Goal: Information Seeking & Learning: Find specific fact

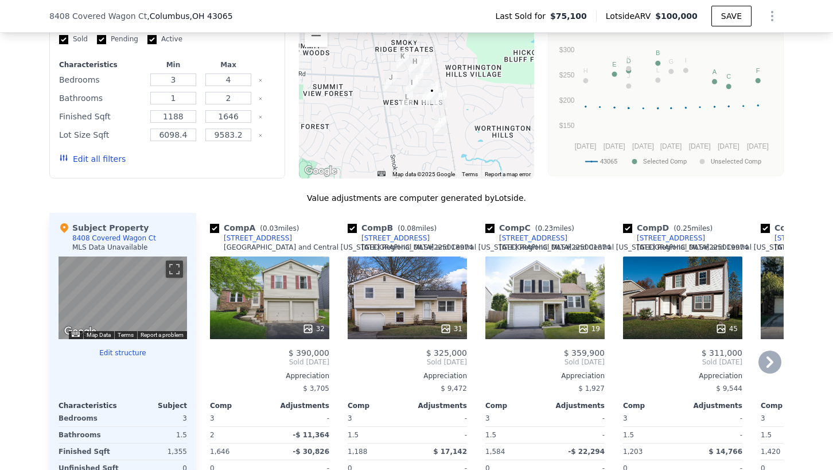
scroll to position [935, 0]
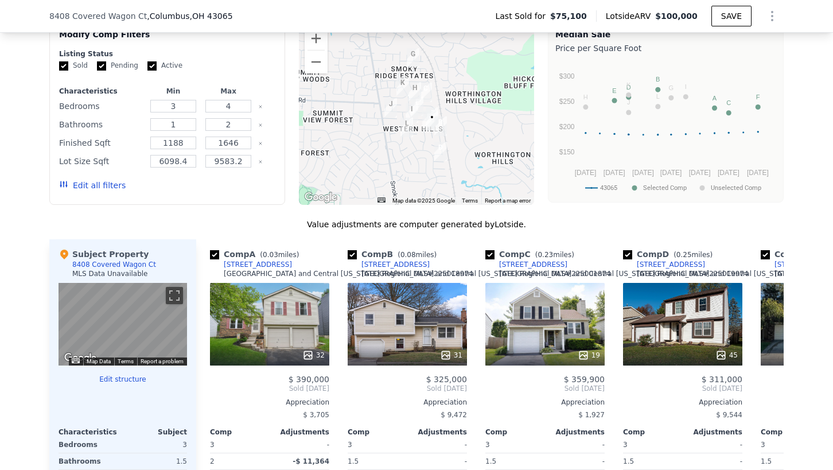
click at [433, 99] on div at bounding box center [417, 112] width 236 height 183
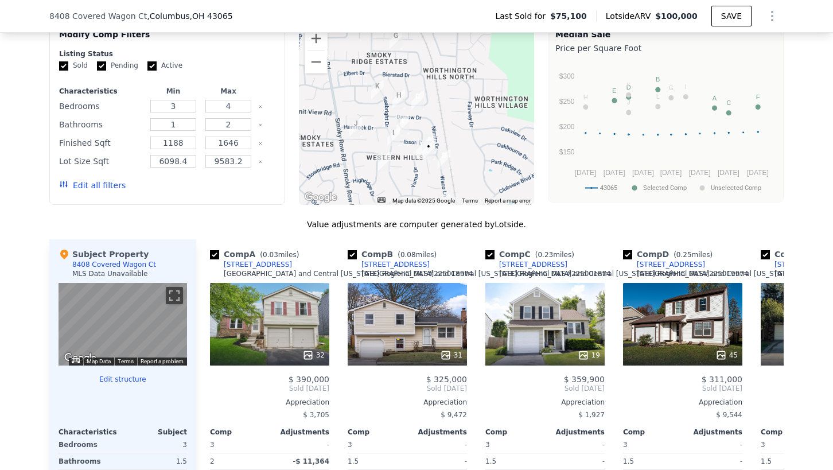
click at [433, 99] on div at bounding box center [417, 112] width 236 height 183
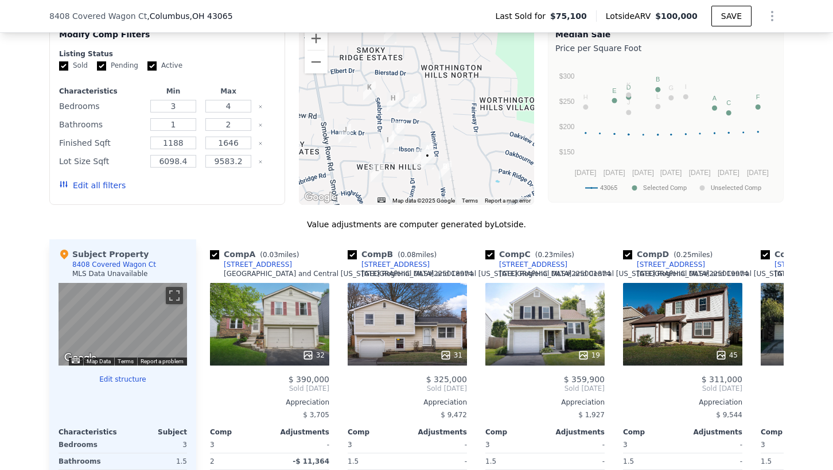
click at [433, 99] on div at bounding box center [417, 112] width 236 height 183
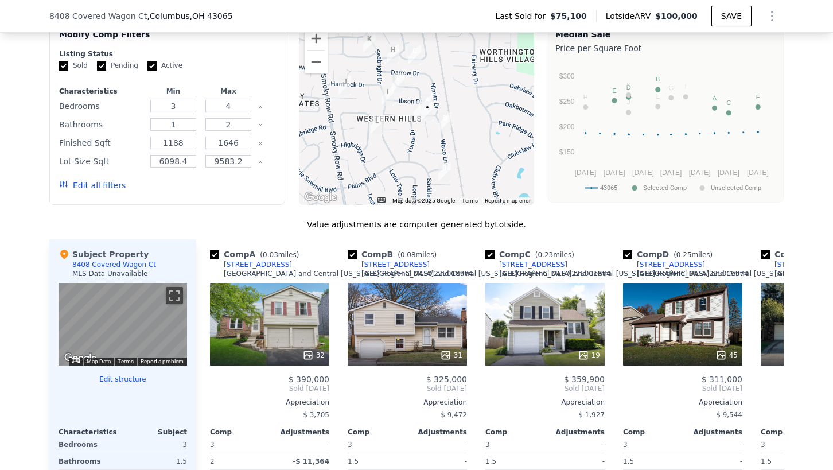
drag, startPoint x: 437, startPoint y: 141, endPoint x: 437, endPoint y: 91, distance: 50.5
click at [437, 91] on div at bounding box center [417, 112] width 236 height 183
click at [439, 132] on img "8374 Waco Lane" at bounding box center [445, 121] width 13 height 19
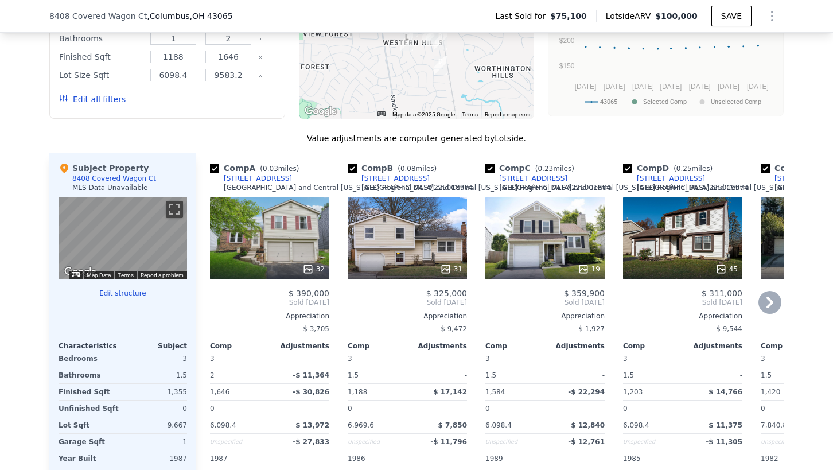
scroll to position [1050, 0]
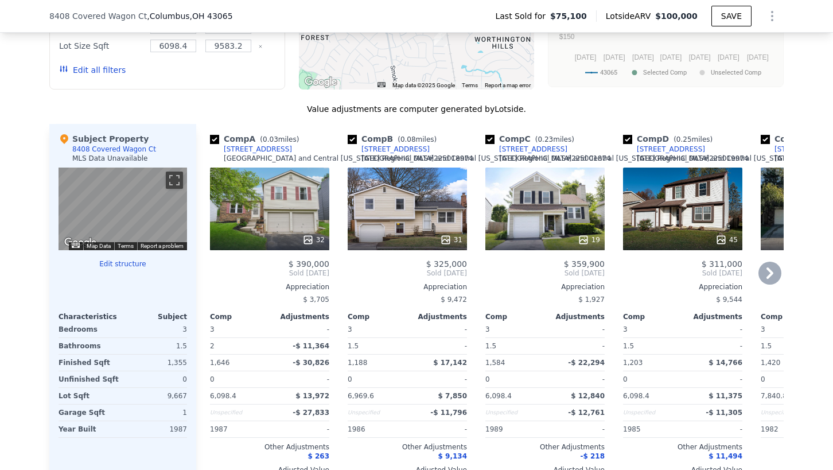
click at [419, 225] on div "31" at bounding box center [406, 208] width 119 height 83
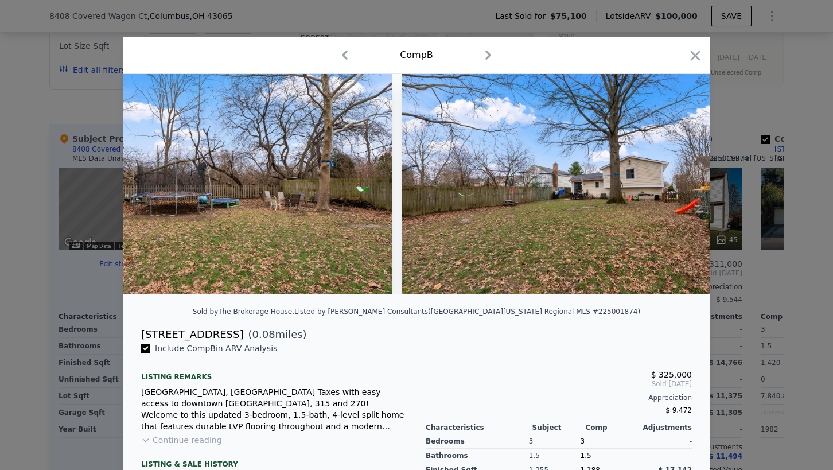
scroll to position [0, 7848]
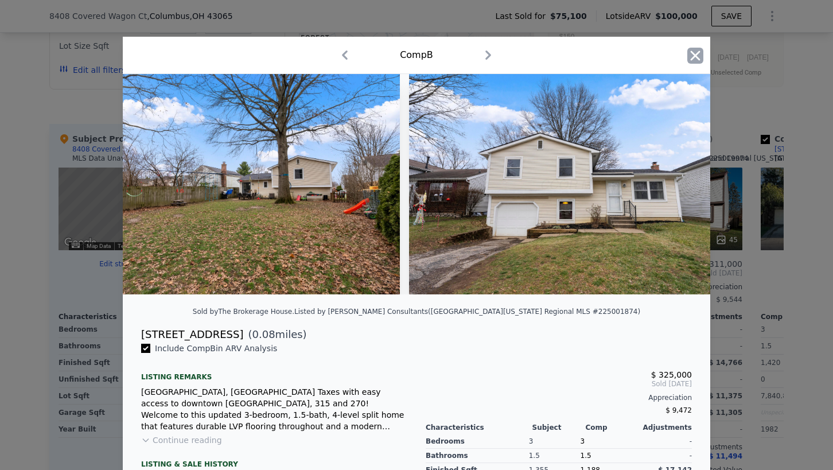
click at [690, 58] on icon "button" at bounding box center [695, 55] width 10 height 10
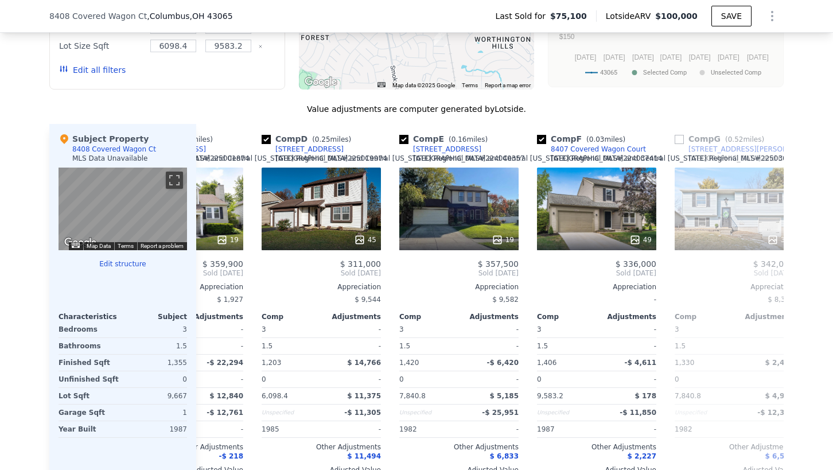
scroll to position [0, 420]
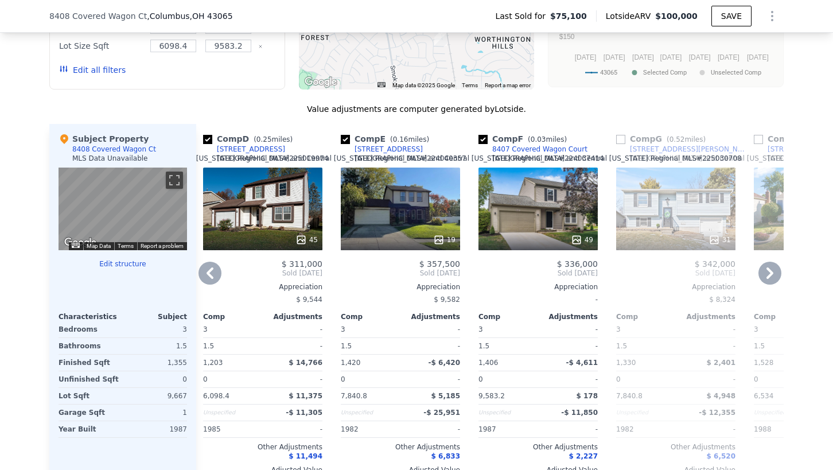
click at [422, 213] on div "19" at bounding box center [400, 208] width 119 height 83
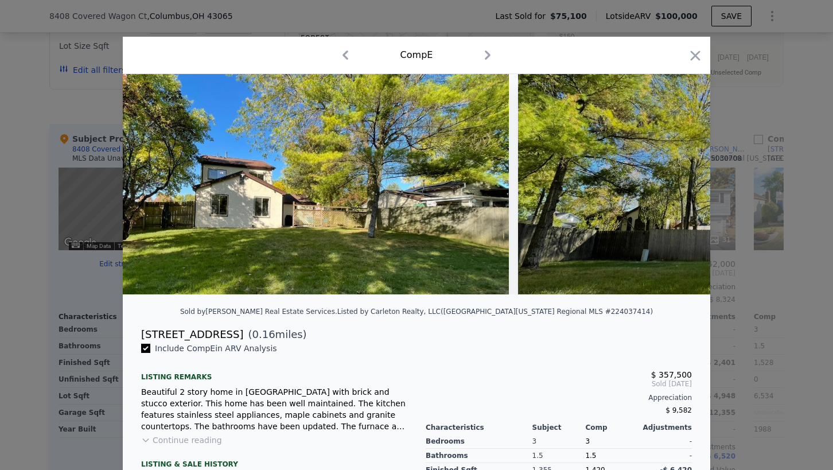
scroll to position [0, 7202]
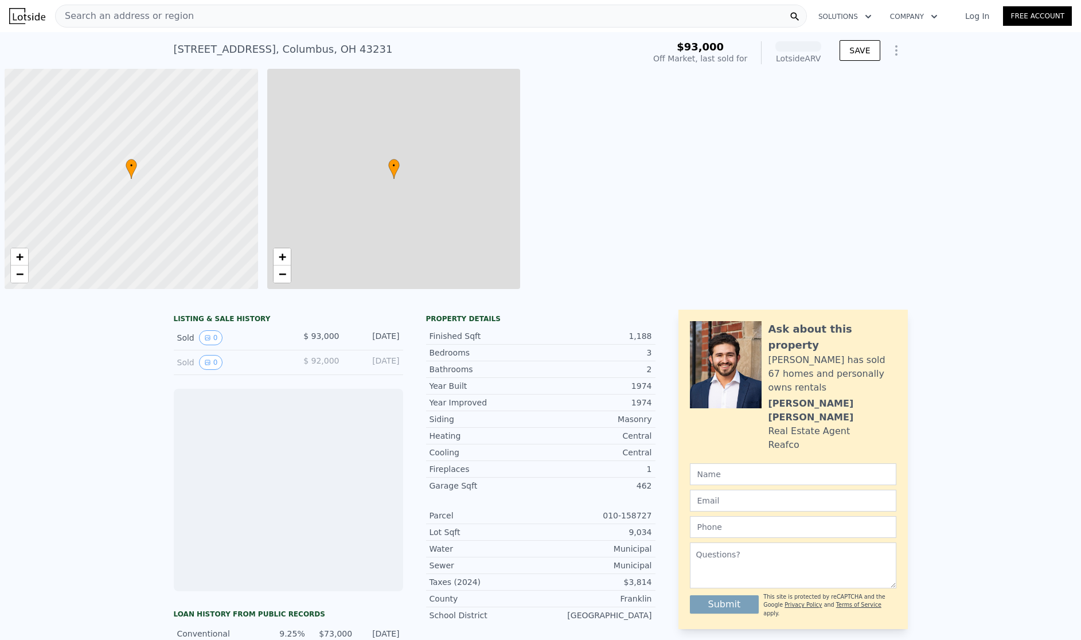
scroll to position [0, 5]
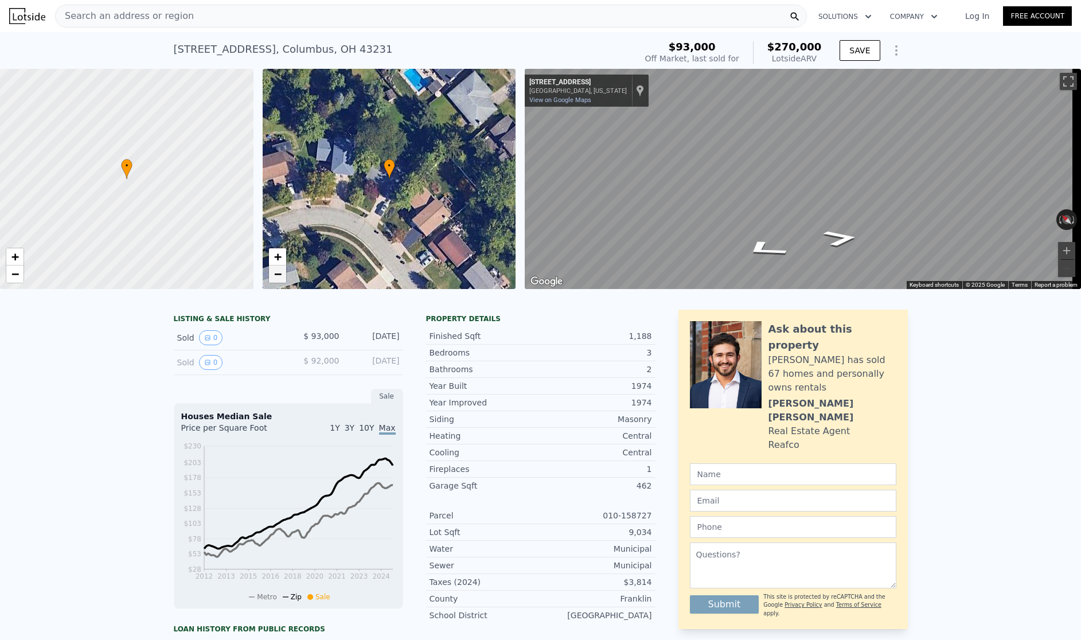
click at [282, 274] on link "−" at bounding box center [277, 273] width 17 height 17
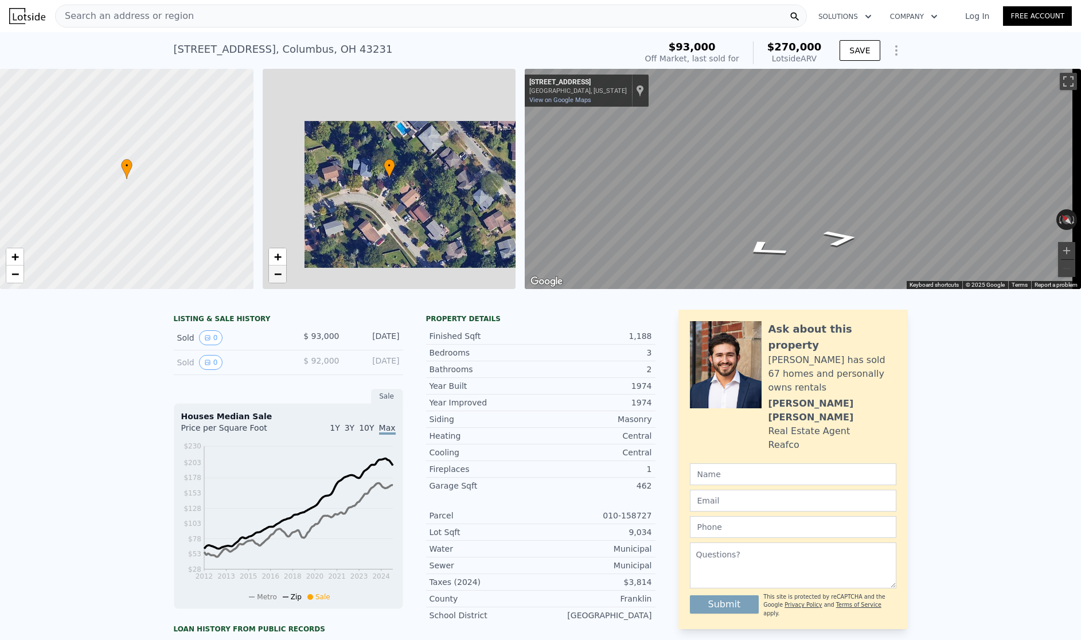
click at [282, 274] on link "−" at bounding box center [277, 273] width 17 height 17
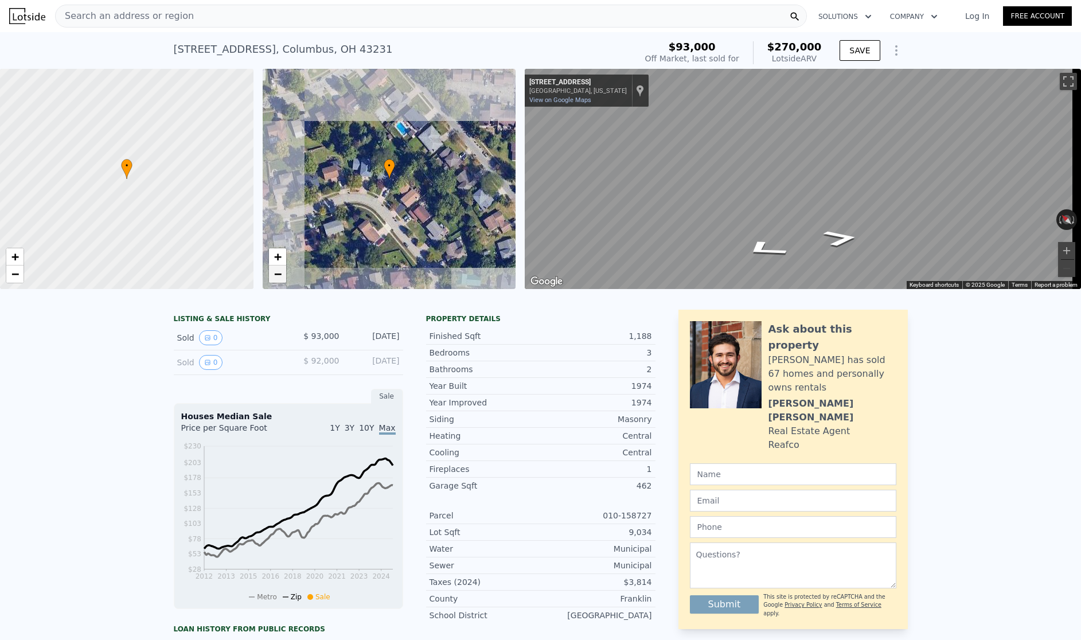
click at [280, 276] on span "−" at bounding box center [276, 274] width 7 height 14
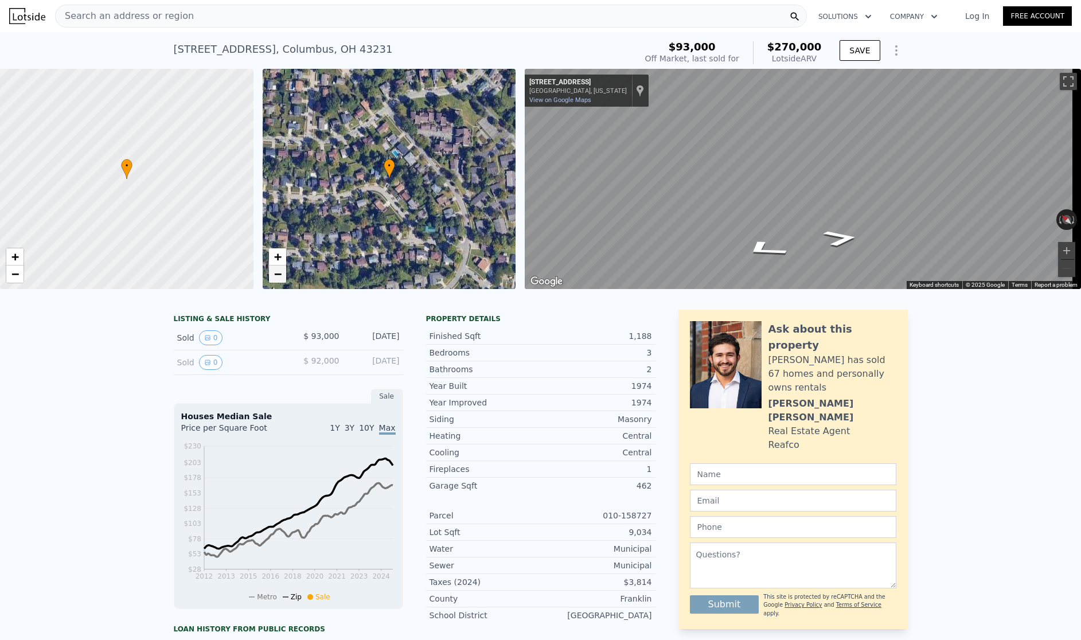
click at [280, 276] on span "−" at bounding box center [276, 274] width 7 height 14
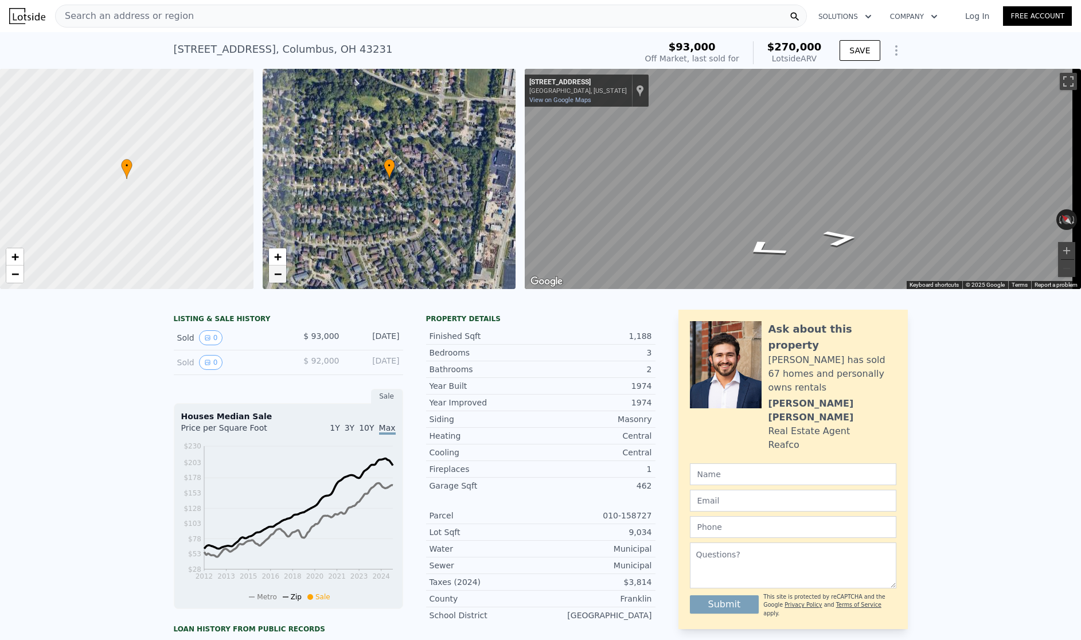
click at [280, 276] on span "−" at bounding box center [276, 274] width 7 height 14
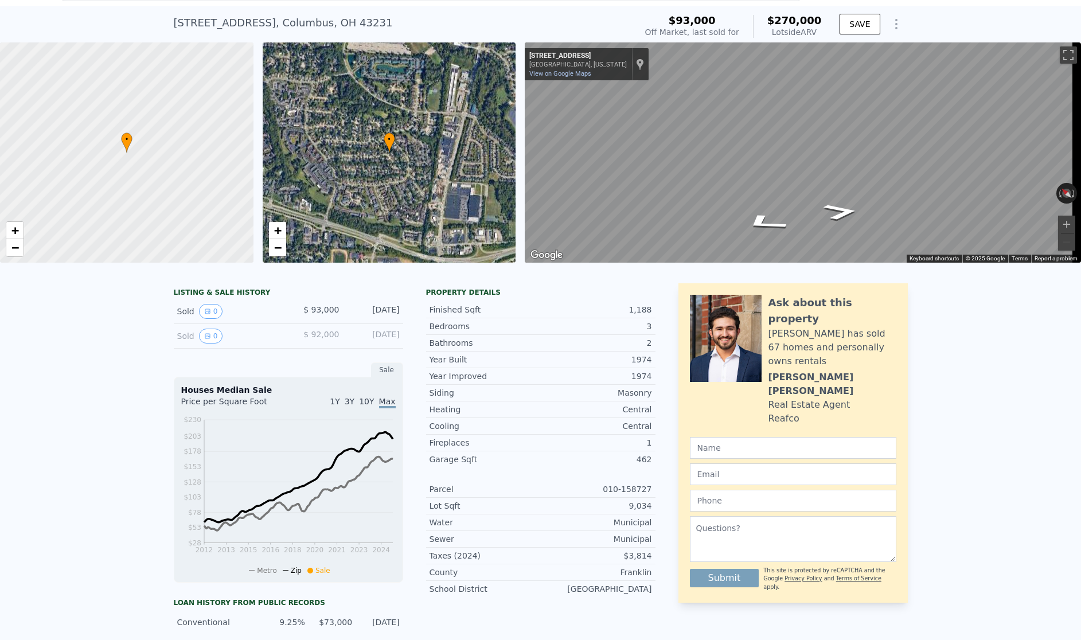
scroll to position [28, 0]
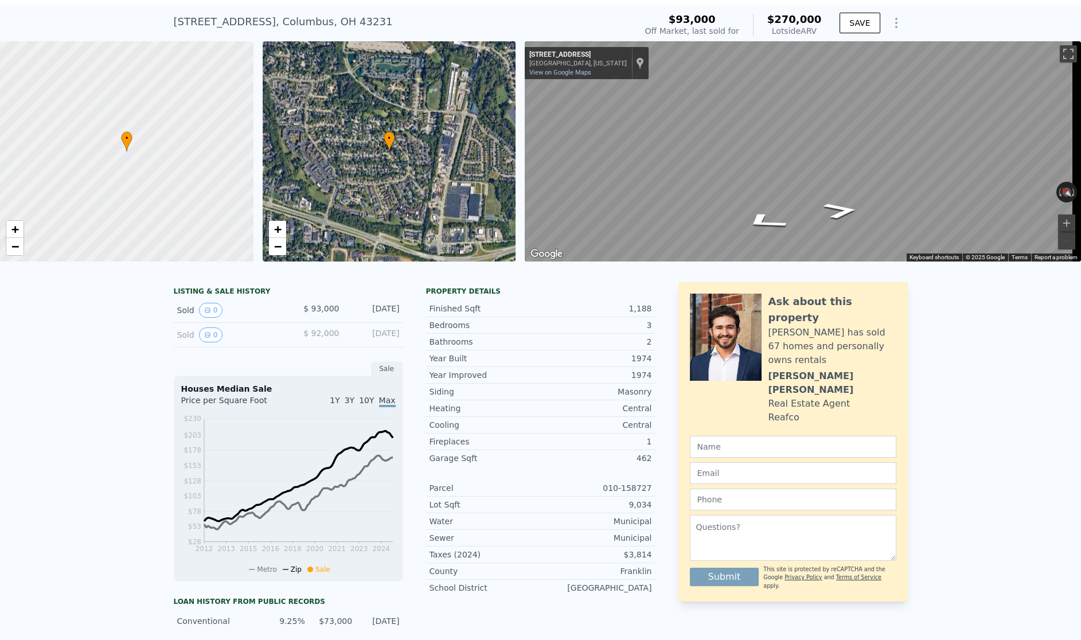
click at [631, 314] on div "1,188" at bounding box center [596, 308] width 111 height 11
click at [298, 30] on div "[STREET_ADDRESS] Sold [DATE] for $93k (~ARV $270k )" at bounding box center [403, 25] width 458 height 32
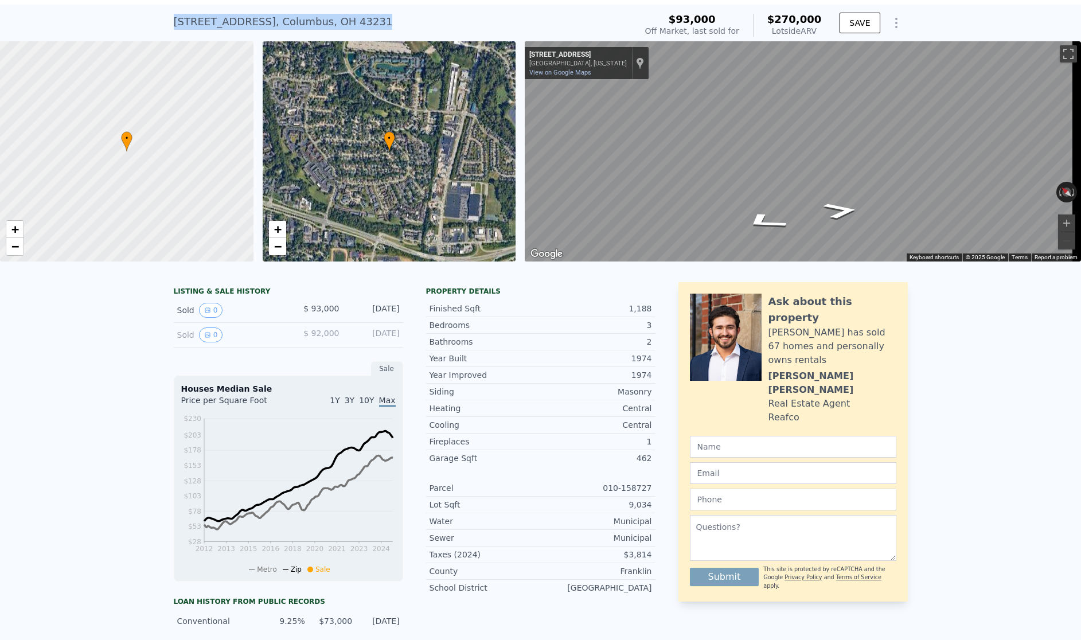
click at [298, 30] on div "[STREET_ADDRESS] Sold [DATE] for $93k (~ARV $270k )" at bounding box center [403, 25] width 458 height 32
copy div "[STREET_ADDRESS] Sold [DATE] for $93k (~ARV $270k )"
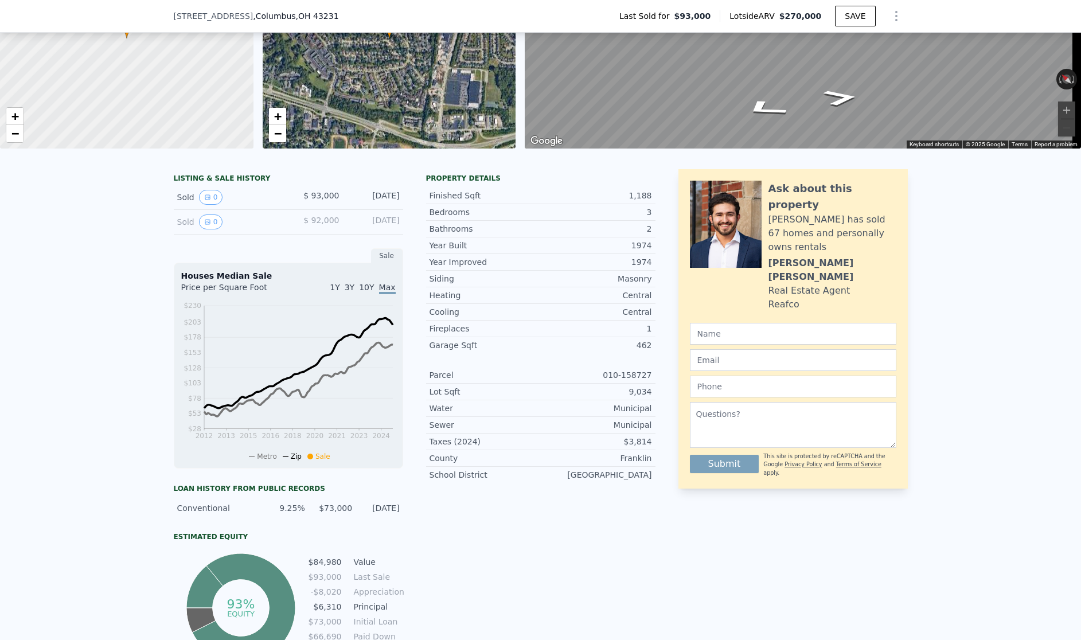
scroll to position [0, 0]
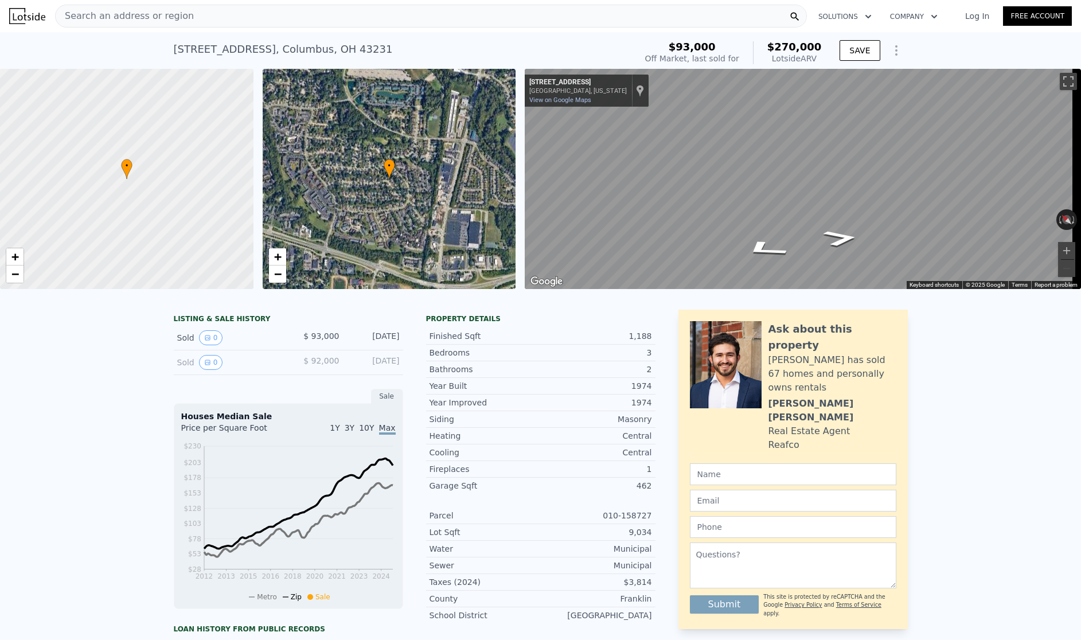
click at [412, 194] on div "• + −" at bounding box center [389, 179] width 253 height 220
click at [278, 274] on span "−" at bounding box center [276, 274] width 7 height 14
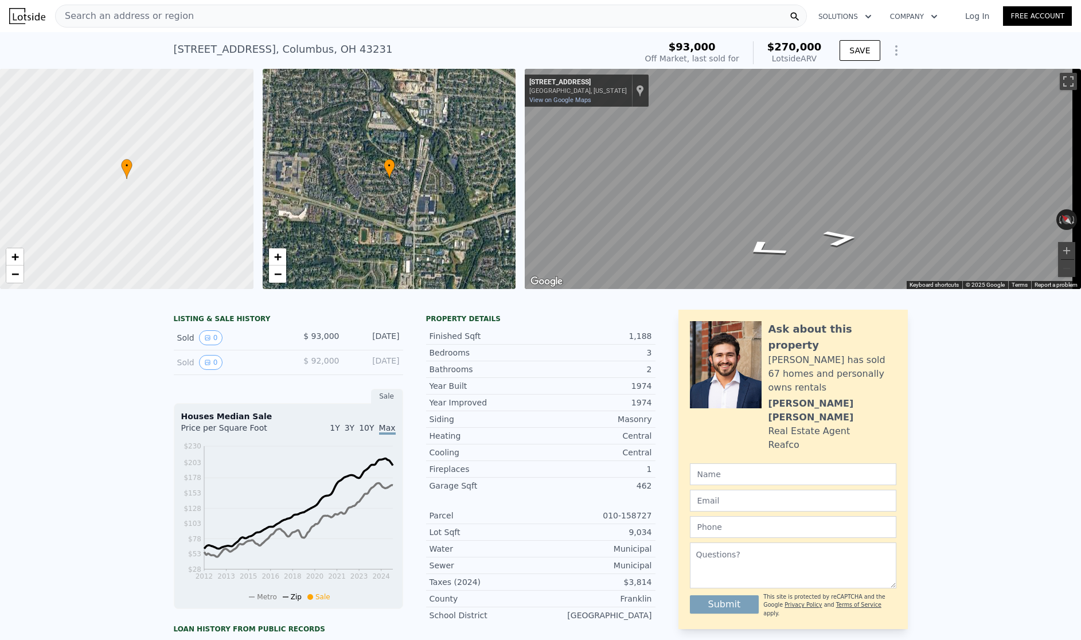
click at [138, 182] on div at bounding box center [127, 179] width 304 height 264
click at [101, 172] on div at bounding box center [127, 179] width 304 height 264
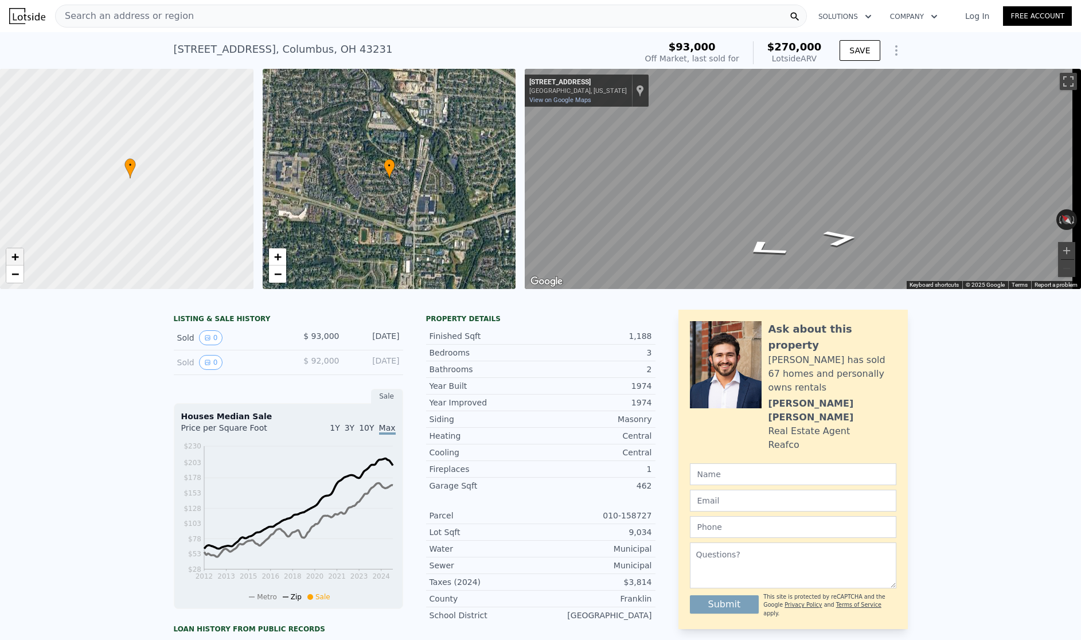
click at [19, 254] on link "+" at bounding box center [14, 256] width 17 height 17
click at [13, 269] on span "−" at bounding box center [14, 274] width 7 height 14
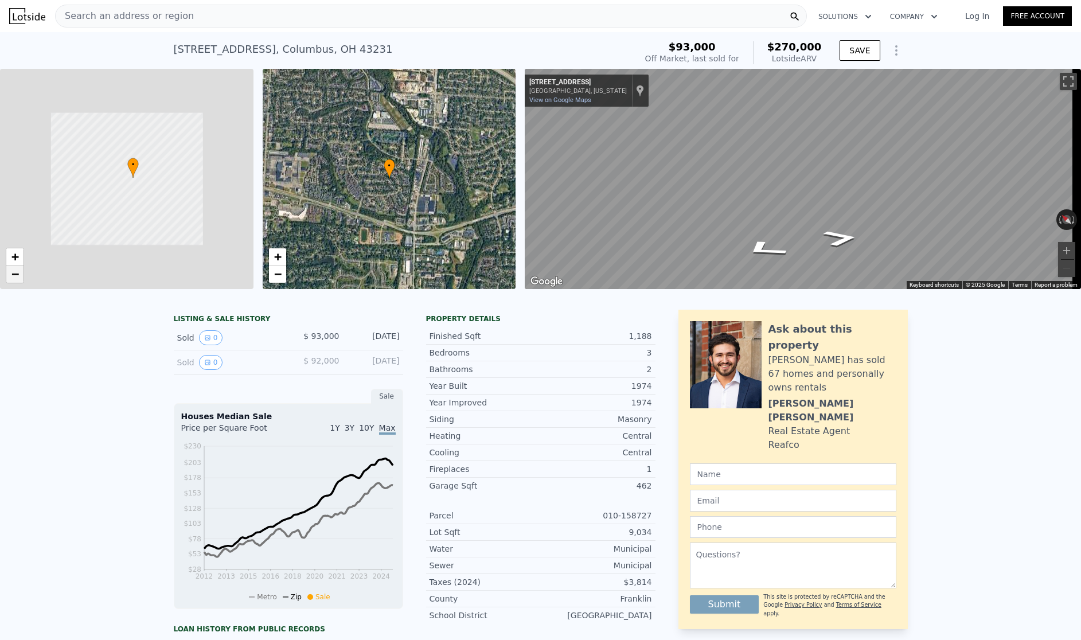
click at [13, 269] on span "−" at bounding box center [14, 274] width 7 height 14
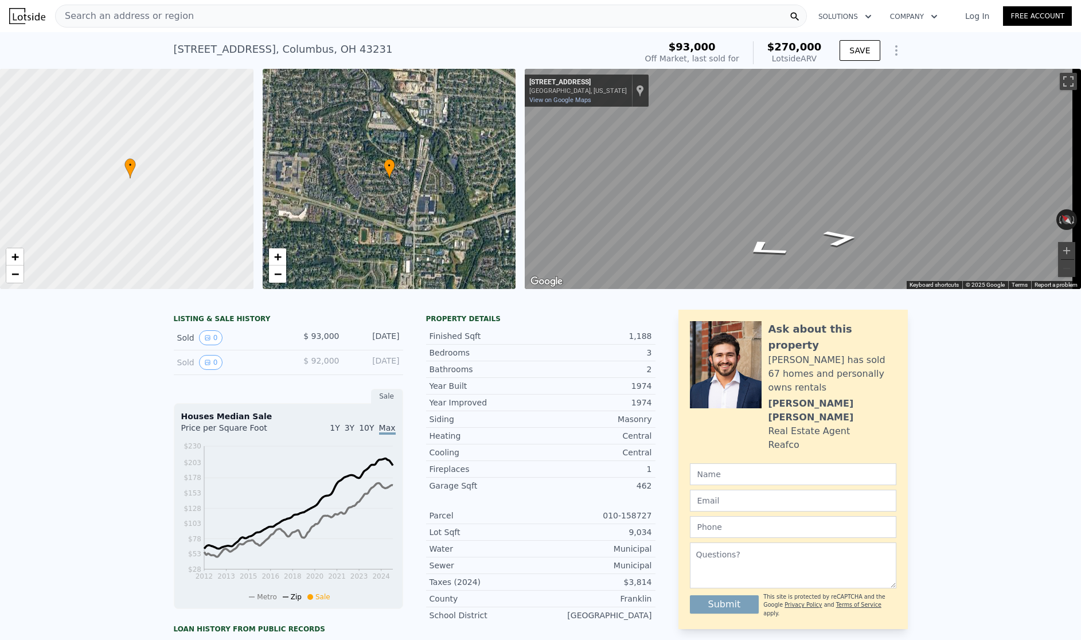
click at [120, 176] on div at bounding box center [127, 179] width 304 height 264
drag, startPoint x: 140, startPoint y: 224, endPoint x: 104, endPoint y: 224, distance: 36.7
click at [104, 224] on div at bounding box center [127, 179] width 304 height 264
